Goal: Find contact information: Find contact information

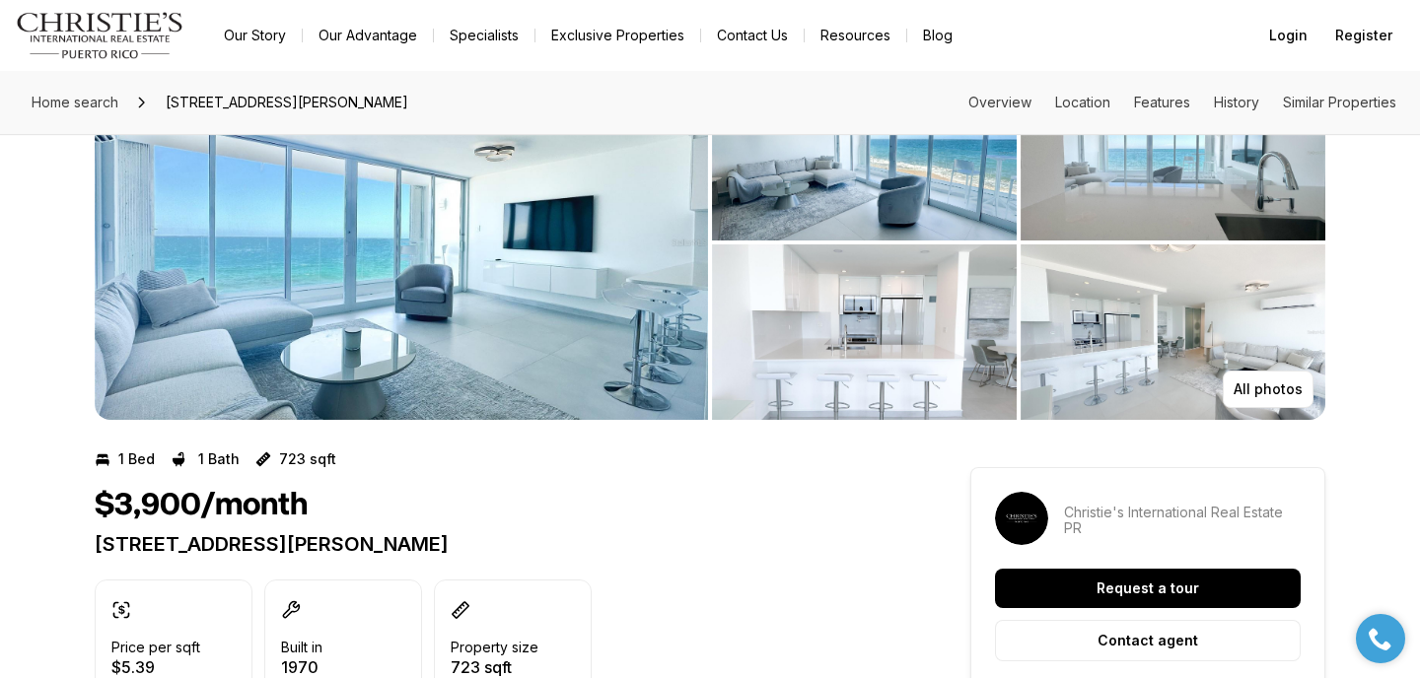
scroll to position [101, 0]
click at [1267, 385] on p "All photos" at bounding box center [1268, 390] width 69 height 16
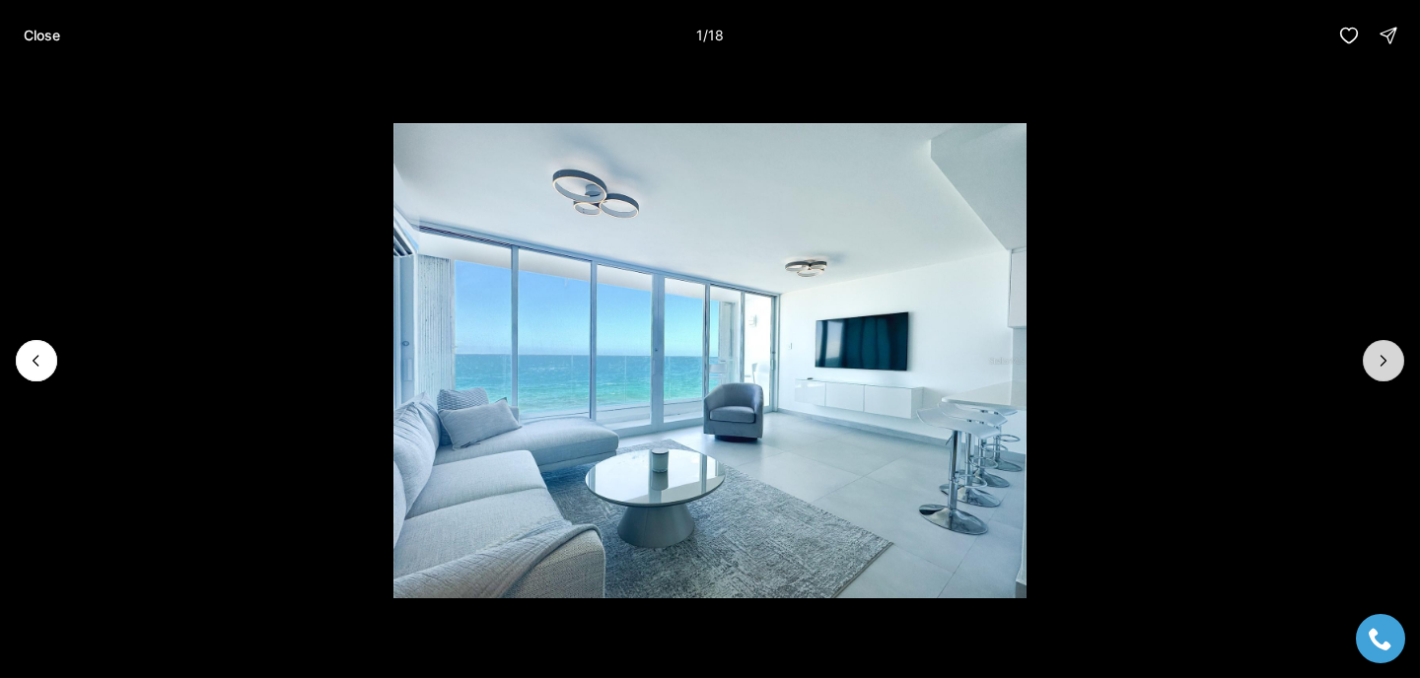
click at [1384, 355] on icon "Next slide" at bounding box center [1384, 361] width 20 height 20
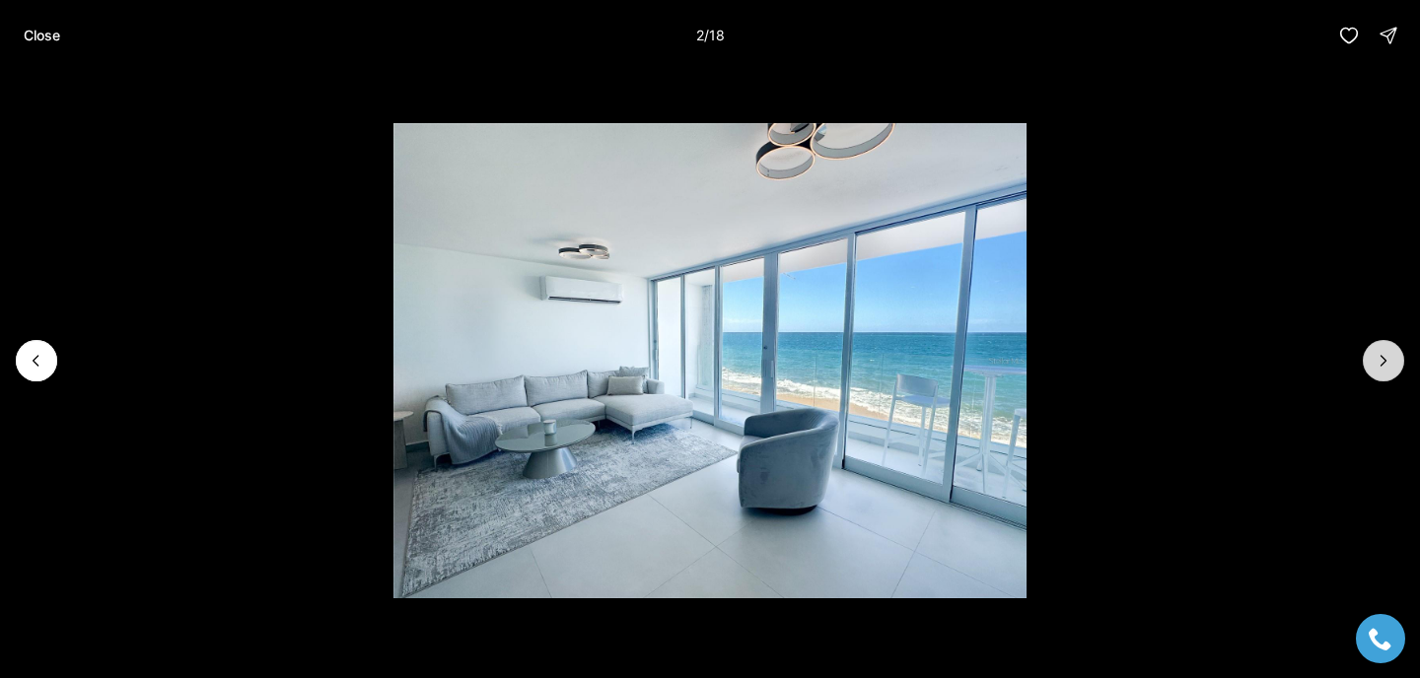
click at [1384, 355] on icon "Next slide" at bounding box center [1384, 361] width 20 height 20
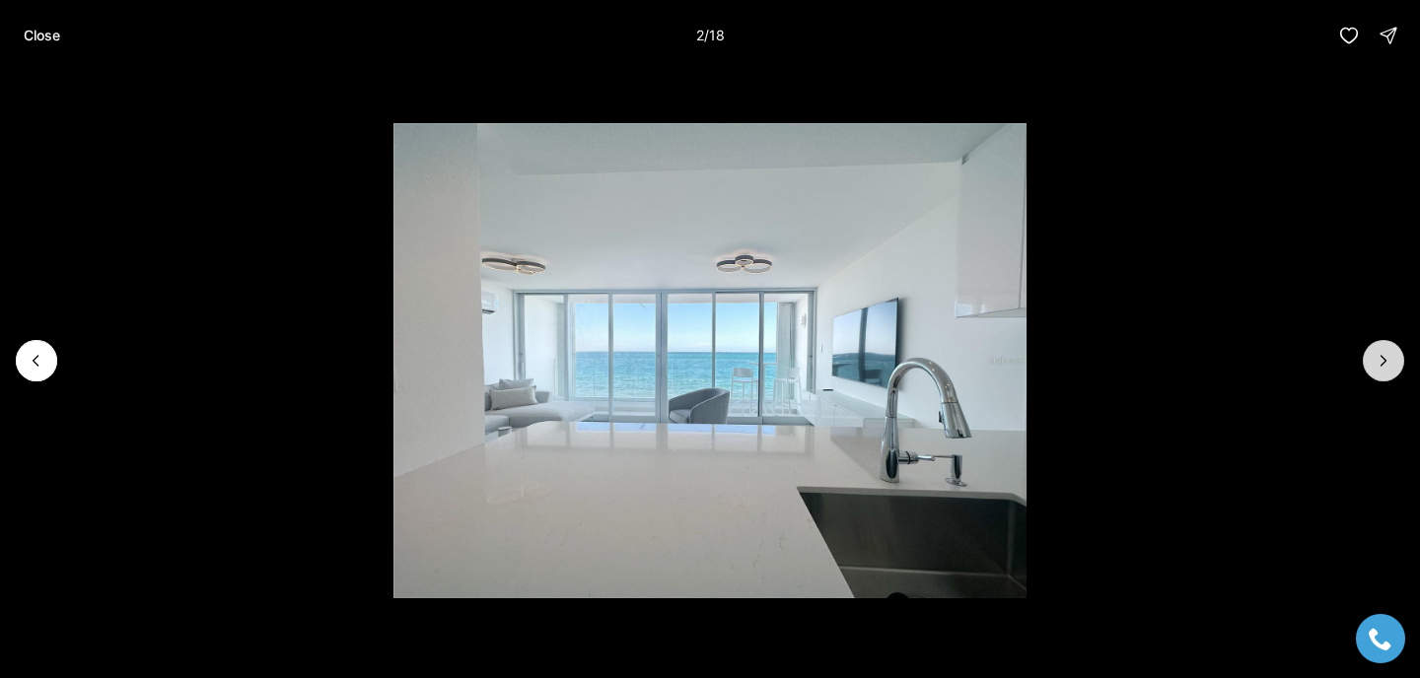
click at [1384, 355] on icon "Next slide" at bounding box center [1384, 361] width 20 height 20
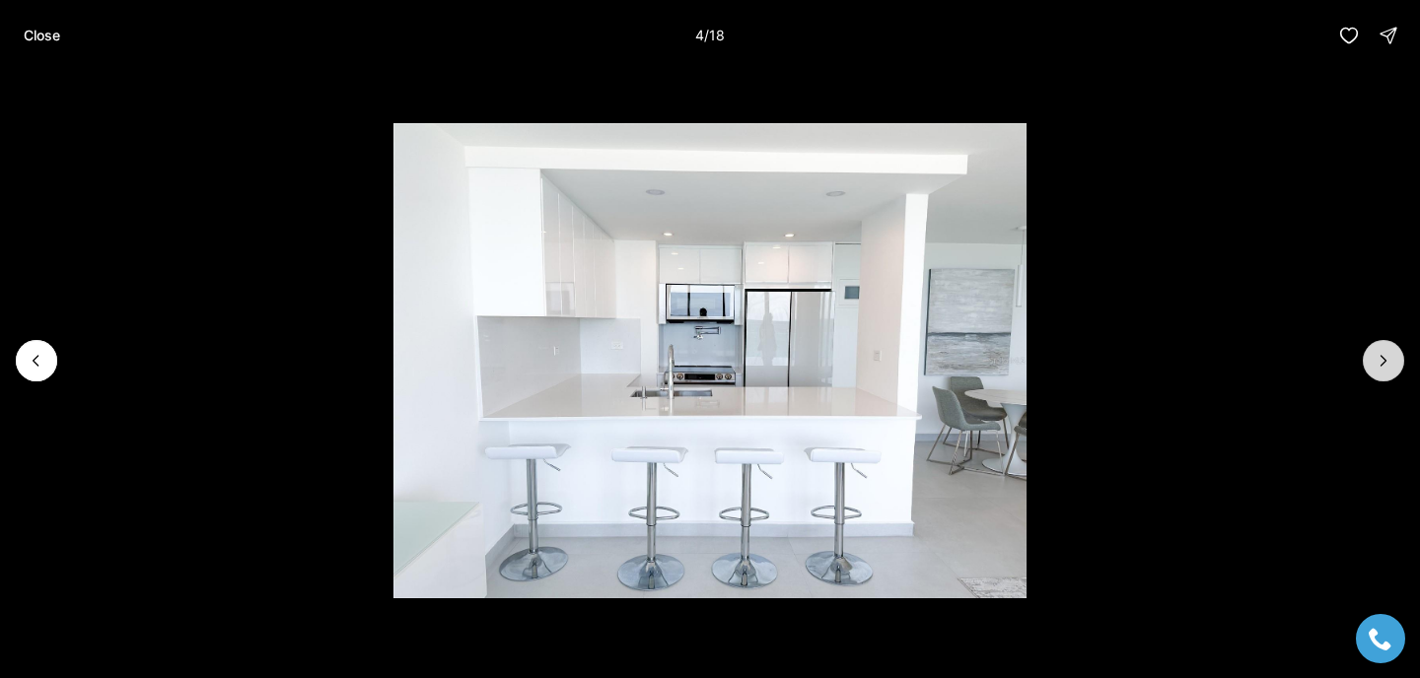
click at [1384, 355] on icon "Next slide" at bounding box center [1384, 361] width 20 height 20
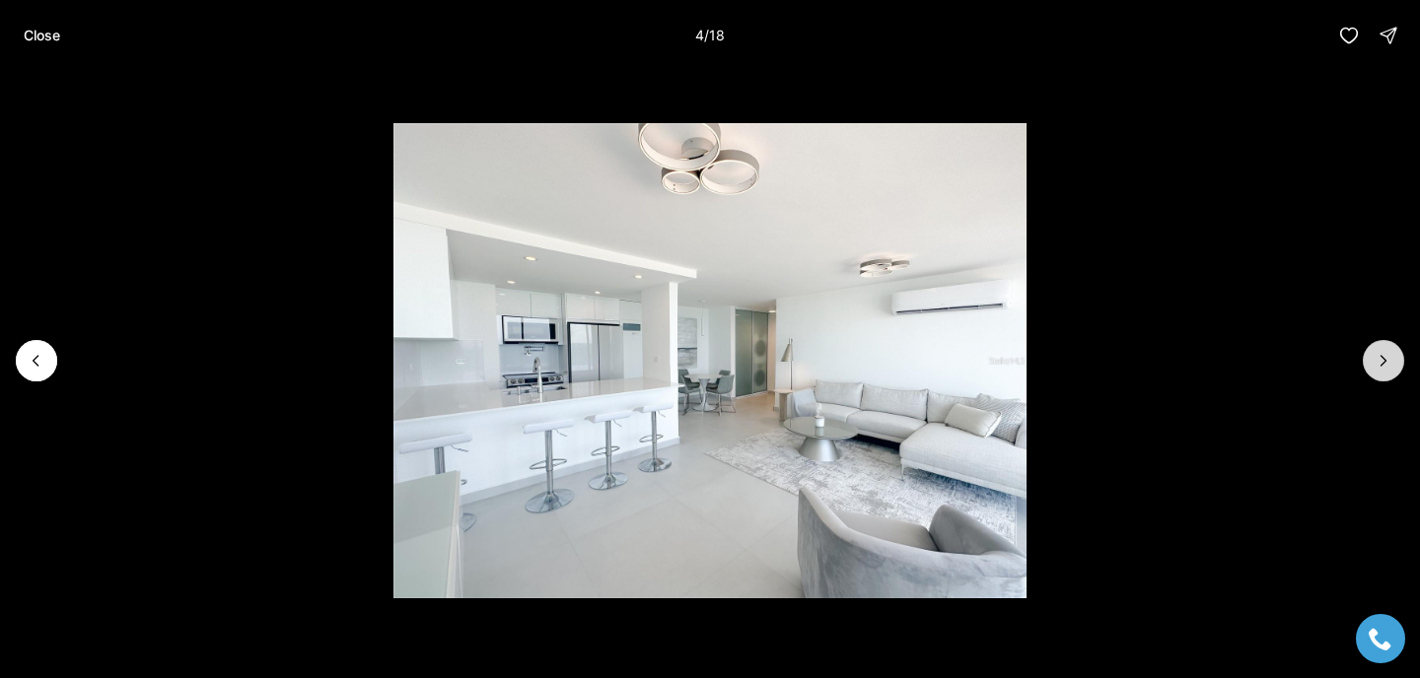
click at [1384, 355] on icon "Next slide" at bounding box center [1384, 361] width 20 height 20
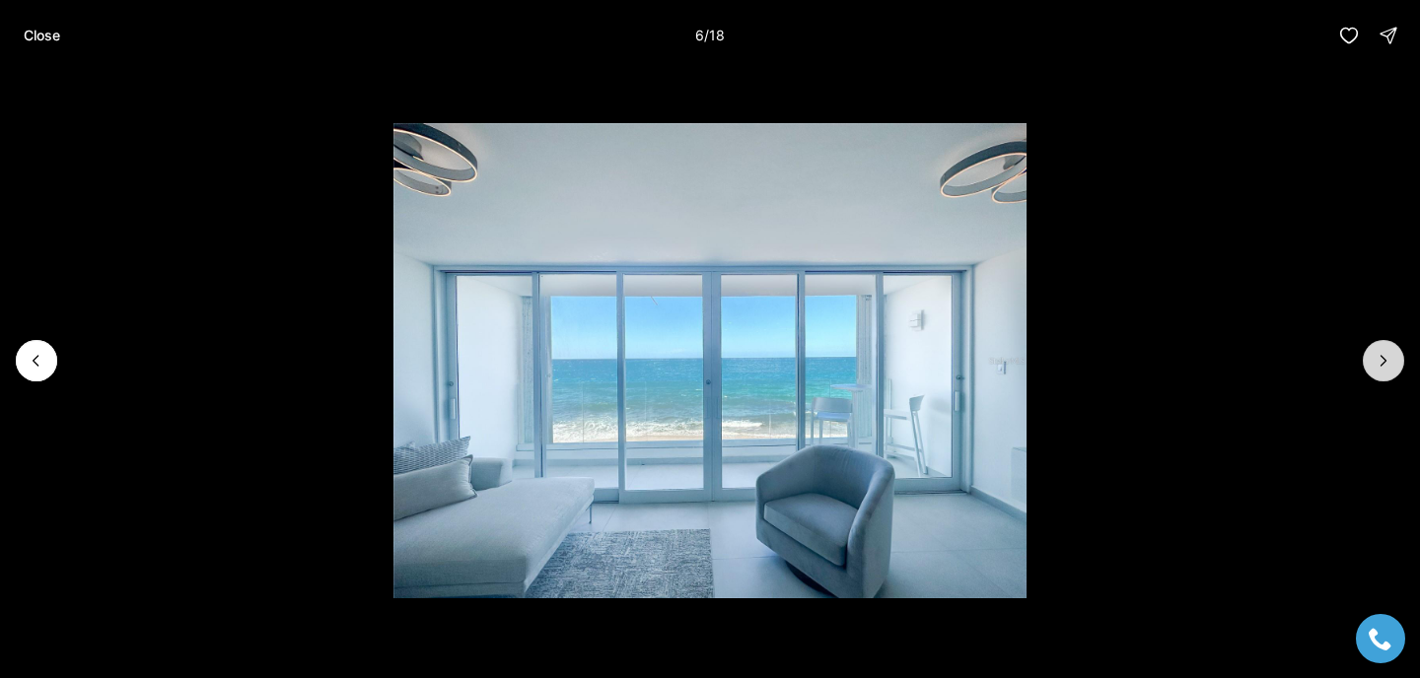
click at [1384, 355] on icon "Next slide" at bounding box center [1384, 361] width 20 height 20
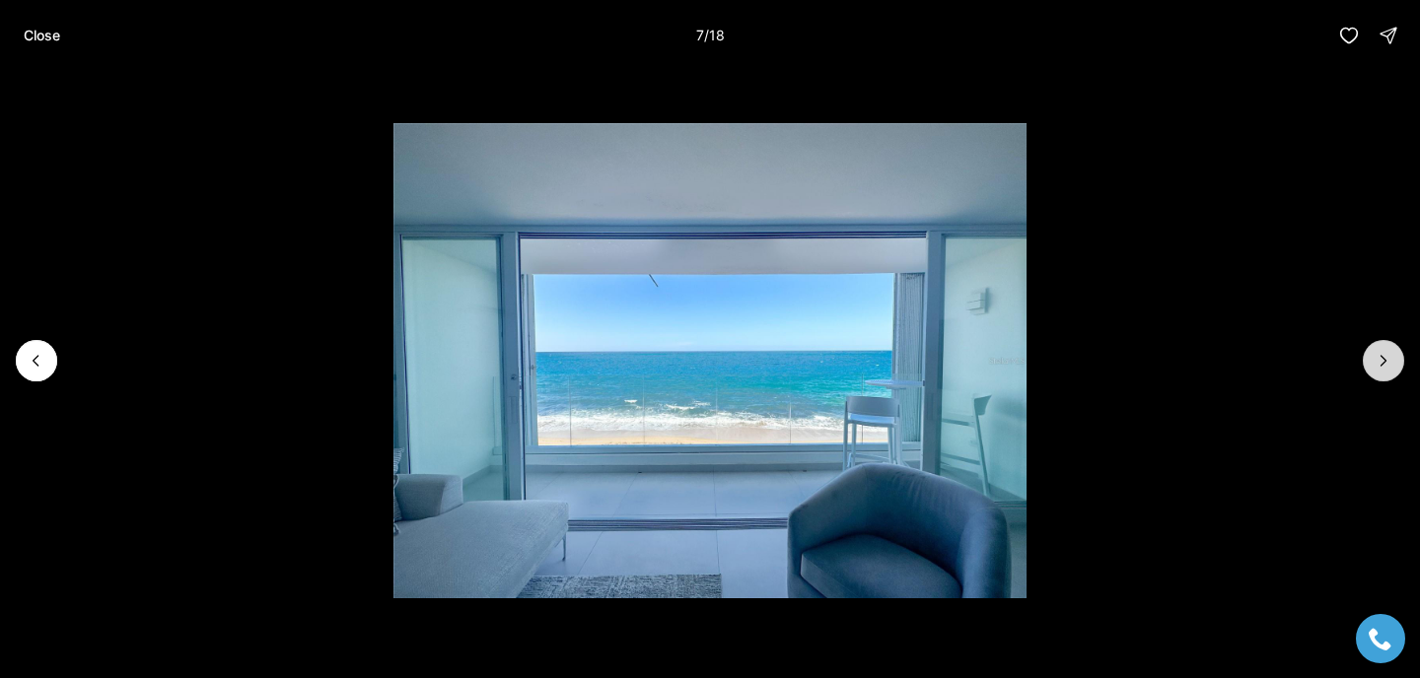
click at [1384, 355] on icon "Next slide" at bounding box center [1384, 361] width 20 height 20
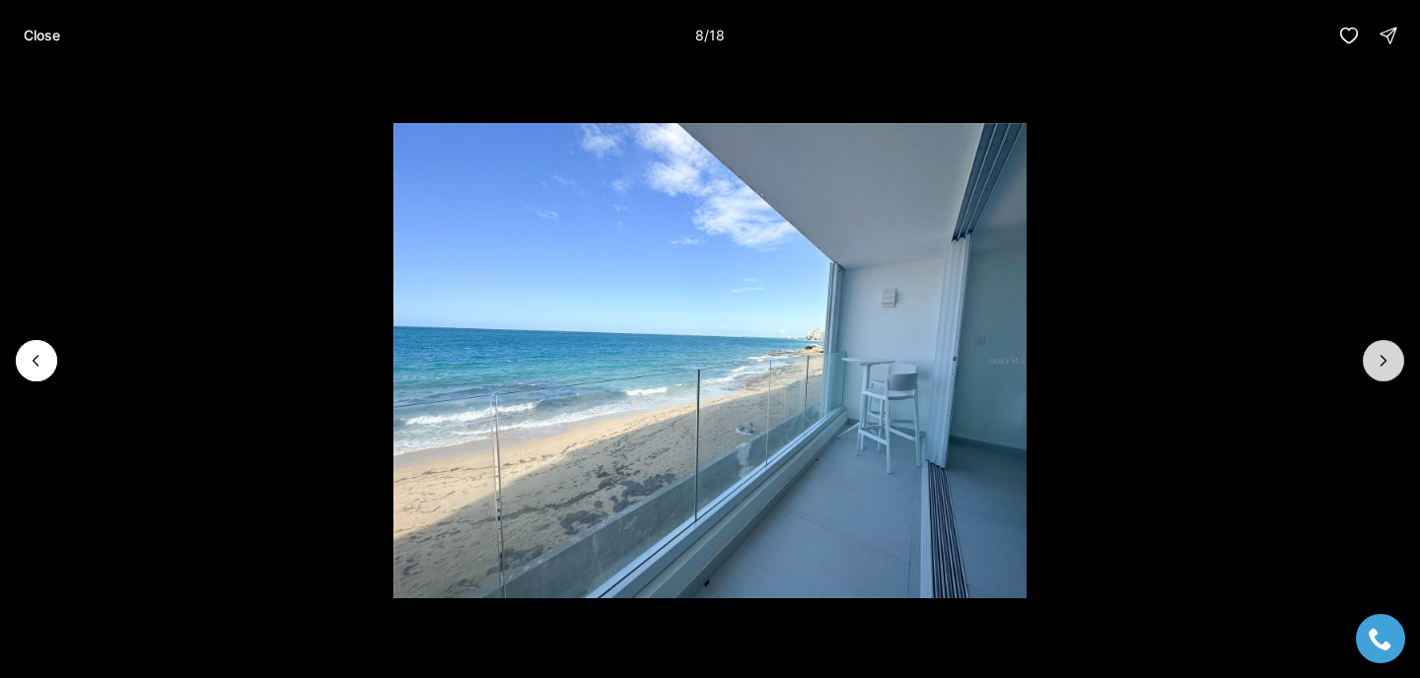
click at [1384, 355] on icon "Next slide" at bounding box center [1384, 361] width 20 height 20
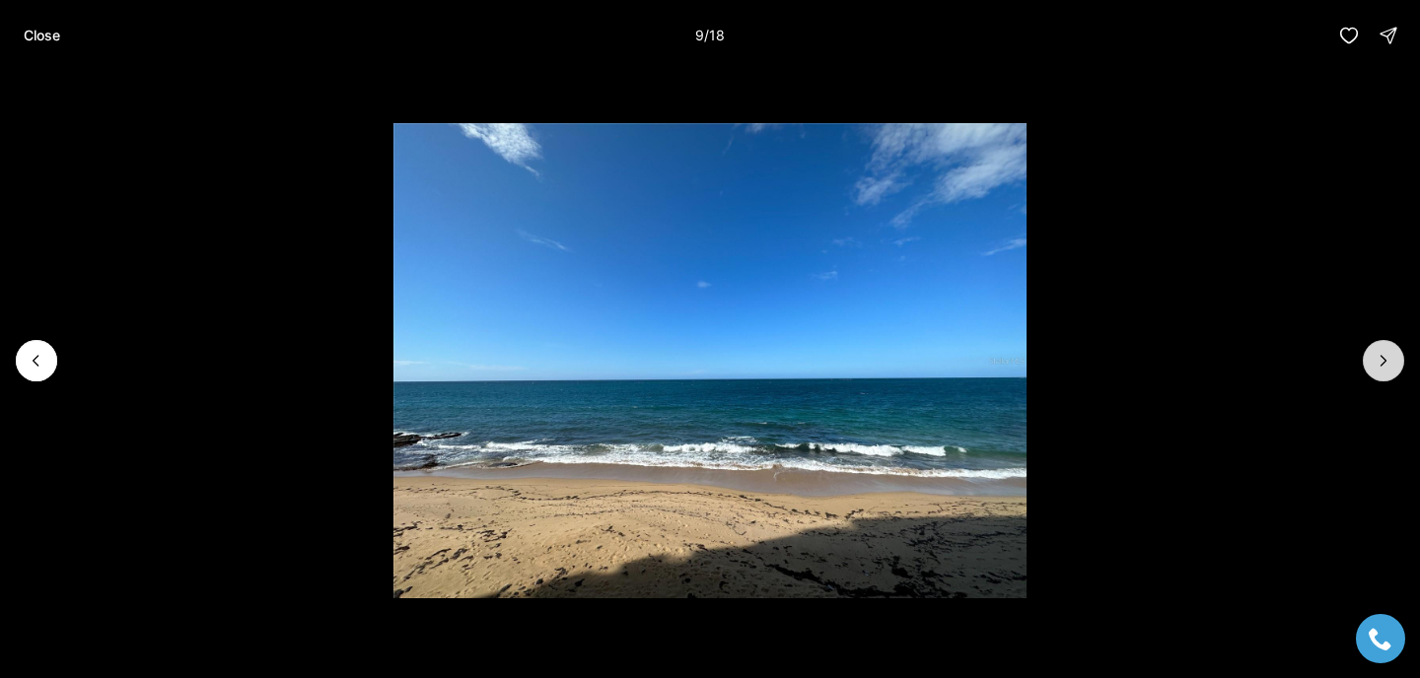
click at [1384, 355] on icon "Next slide" at bounding box center [1384, 361] width 20 height 20
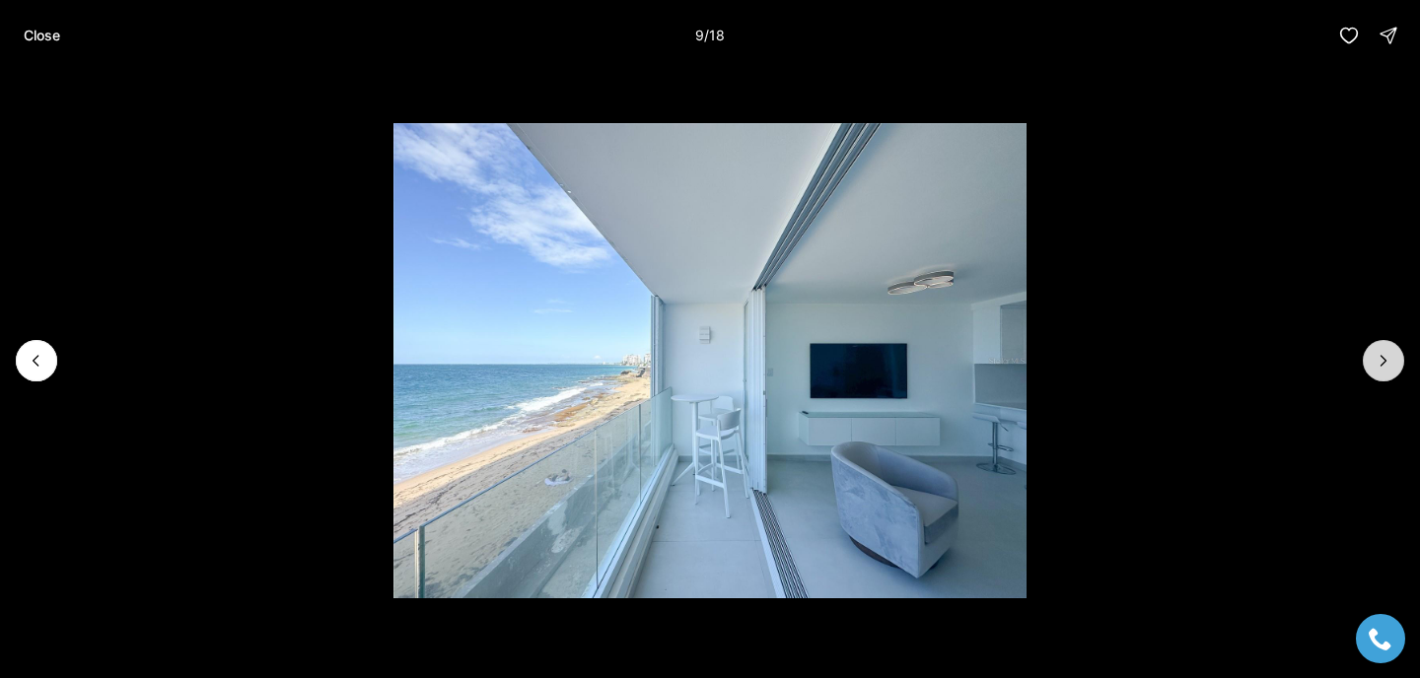
click at [1384, 355] on icon "Next slide" at bounding box center [1384, 361] width 20 height 20
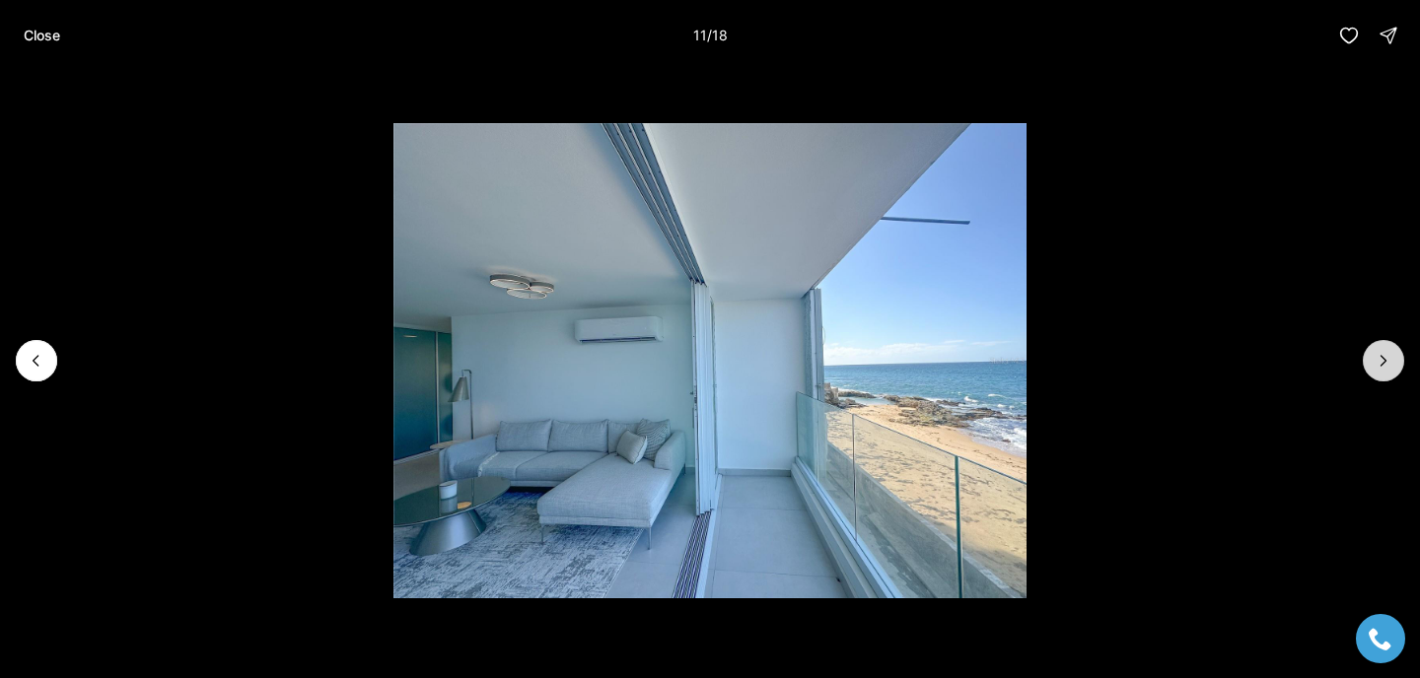
click at [1384, 355] on icon "Next slide" at bounding box center [1384, 361] width 20 height 20
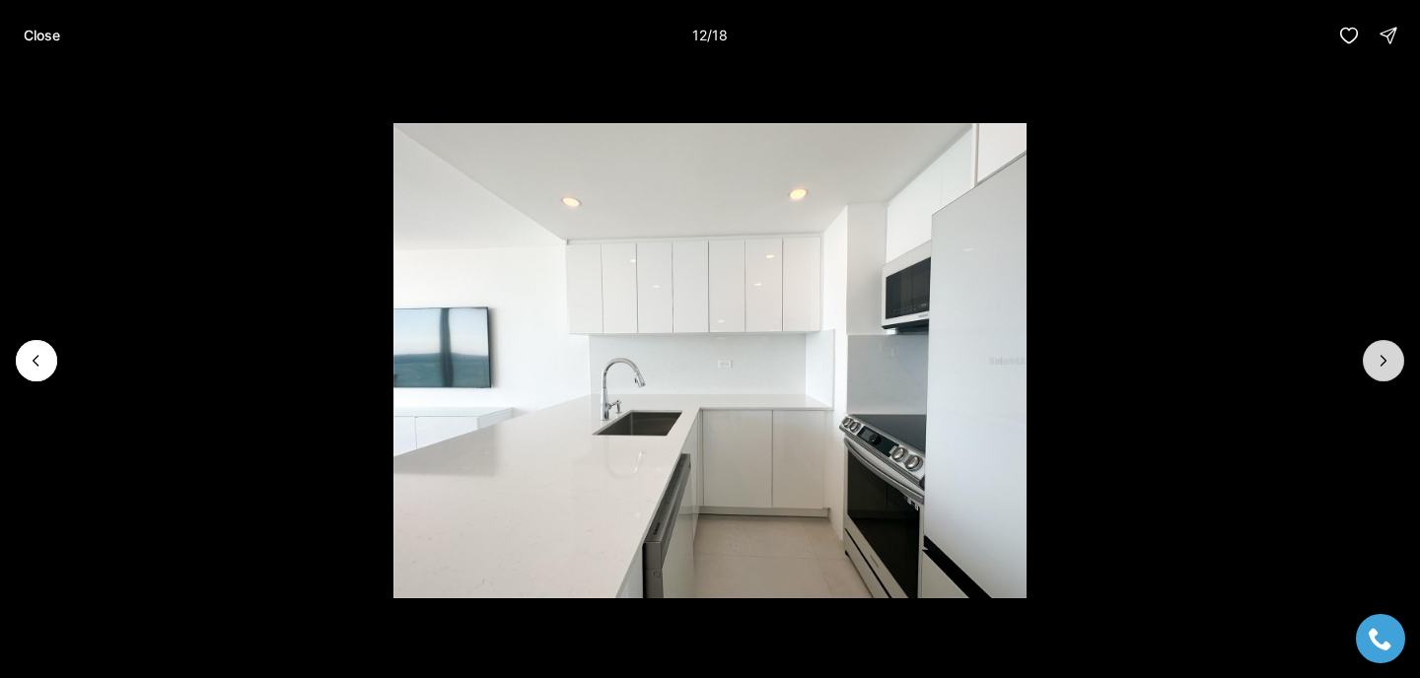
click at [1384, 355] on icon "Next slide" at bounding box center [1384, 361] width 20 height 20
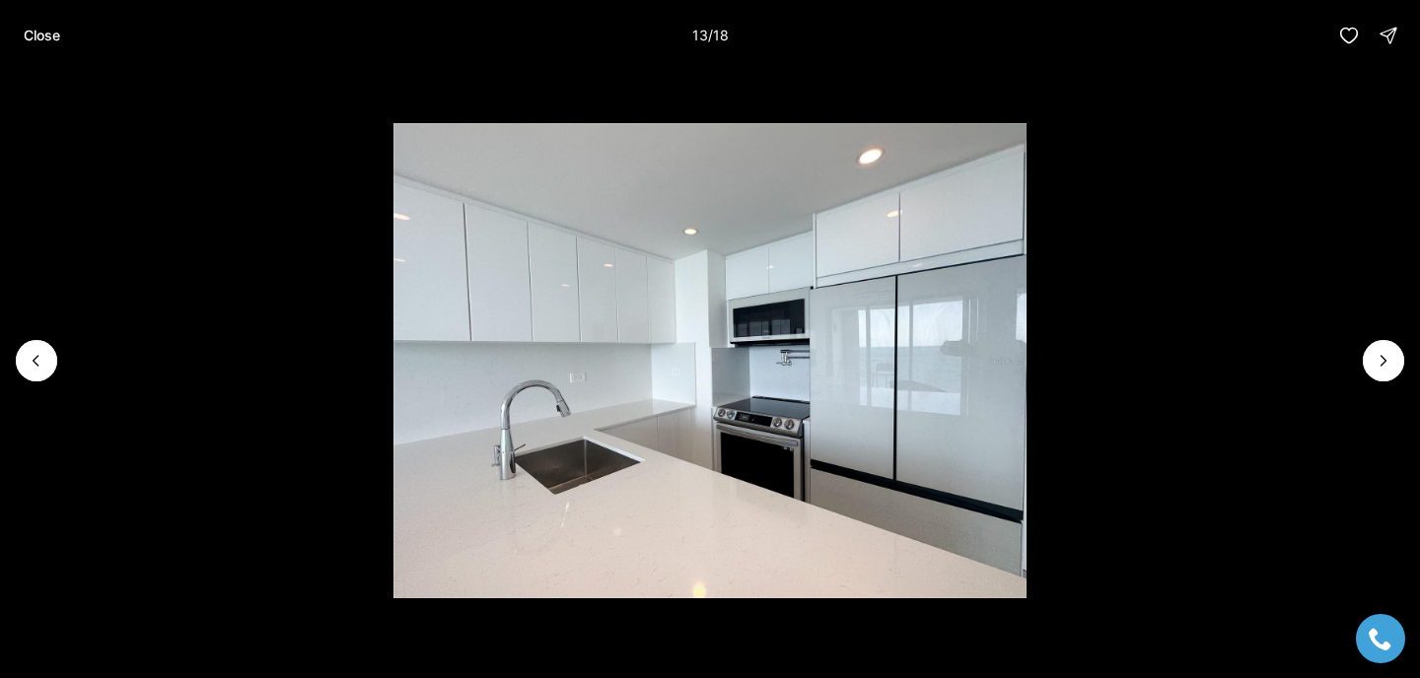
click at [1167, 158] on li "13 of 18" at bounding box center [710, 361] width 1420 height 580
click at [66, 32] on button "Close" at bounding box center [42, 35] width 60 height 39
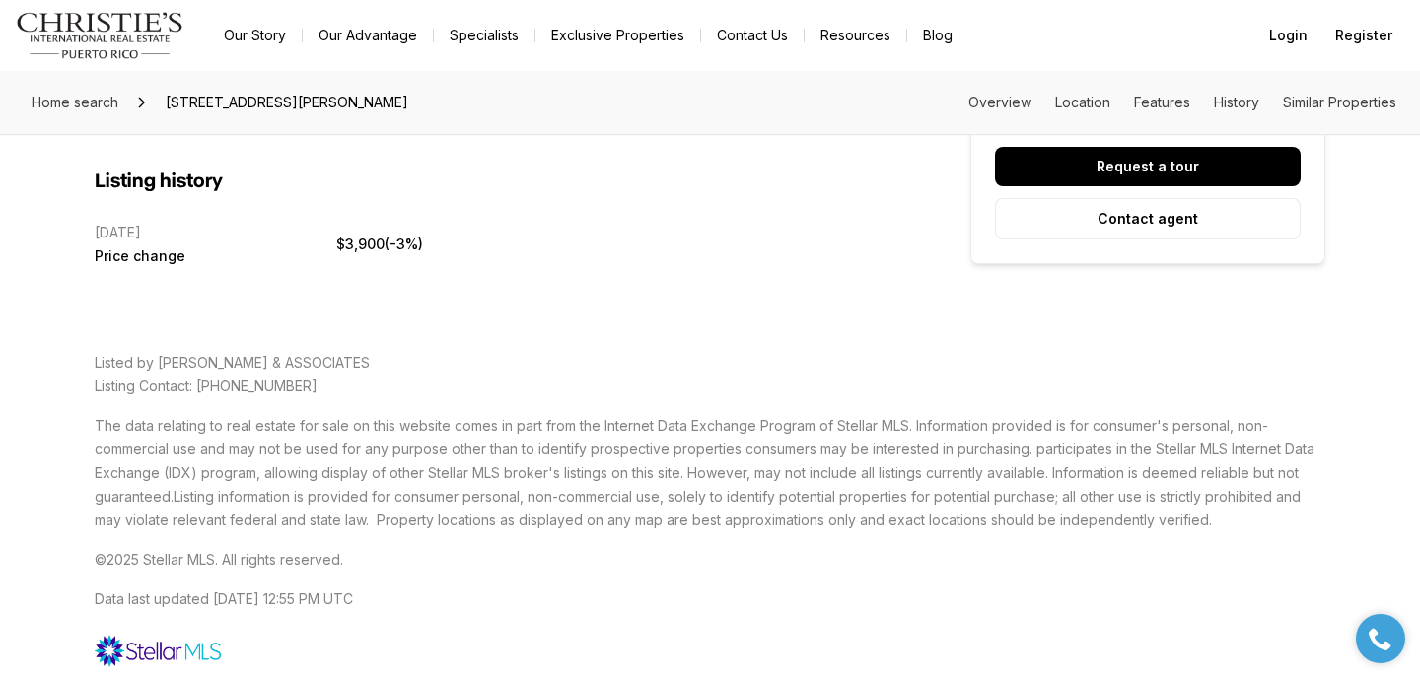
scroll to position [4251, 0]
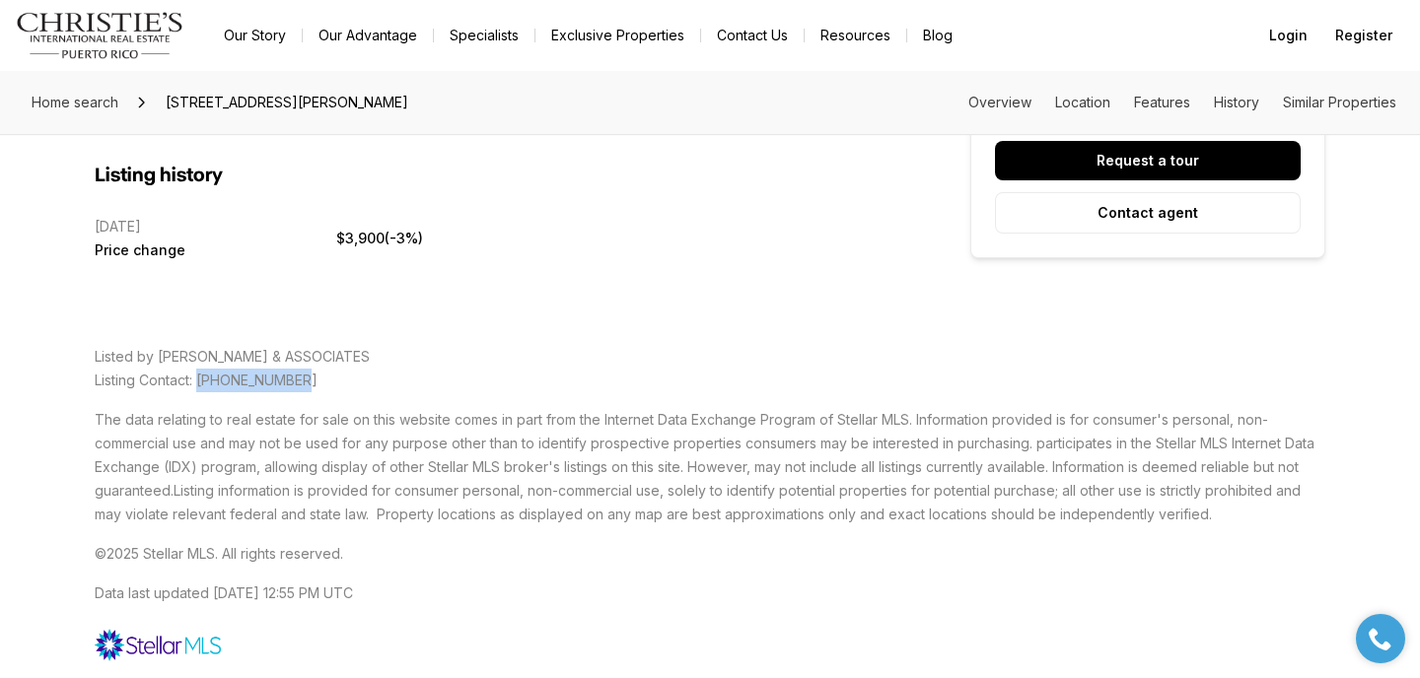
drag, startPoint x: 202, startPoint y: 381, endPoint x: 313, endPoint y: 381, distance: 110.4
click at [313, 381] on p "Listed by ILIA MARTINEZ & ASSOCIATES Listing Contact: 787-548-4949" at bounding box center [710, 368] width 1231 height 47
copy span "787-548-4949"
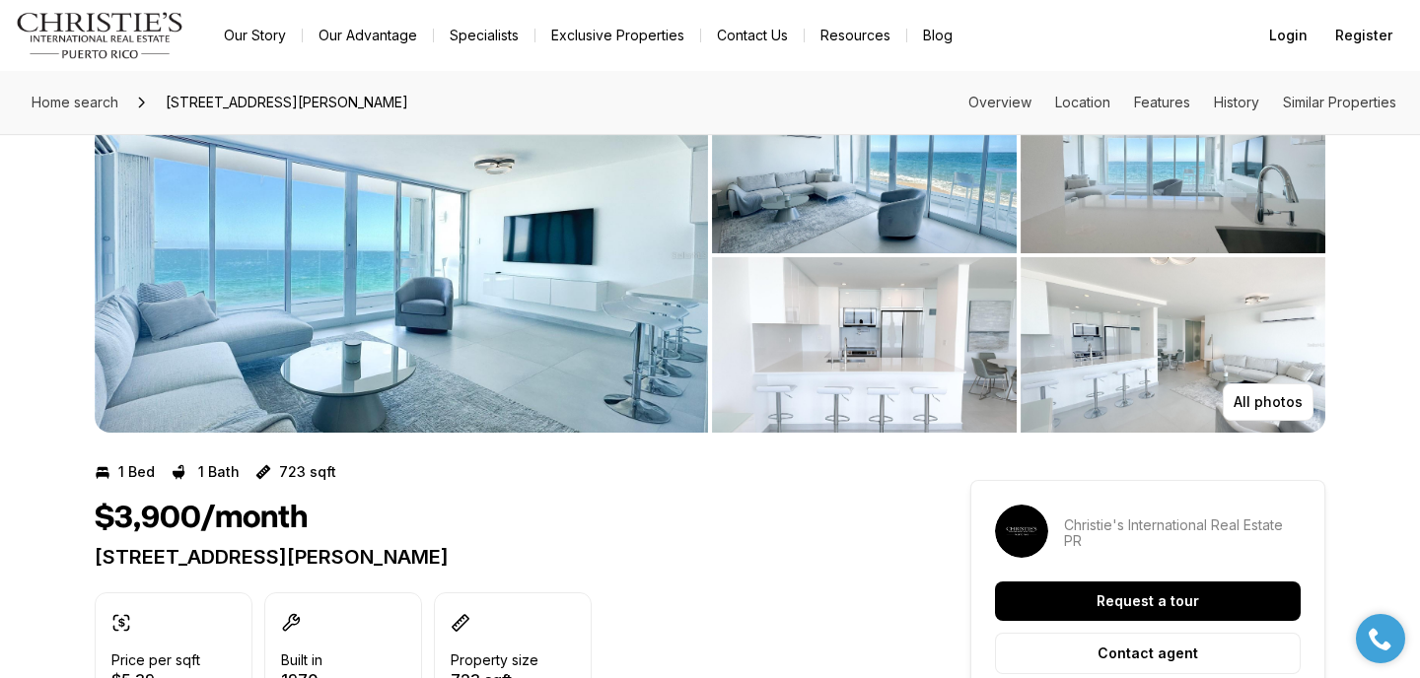
scroll to position [91, 0]
